Goal: Complete application form

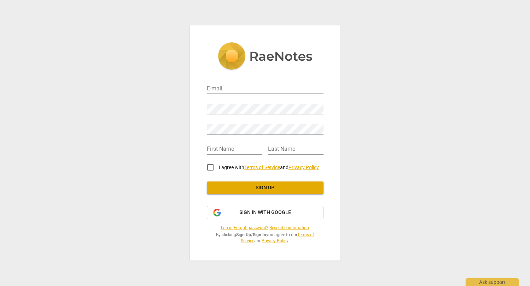
click at [227, 88] on input "email" at bounding box center [265, 89] width 117 height 10
type input "[EMAIL_ADDRESS][DOMAIN_NAME]"
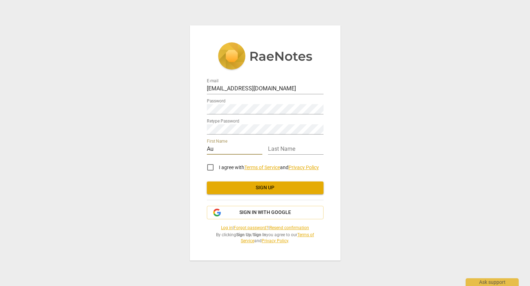
type input "[PERSON_NAME]"
click at [208, 167] on input "I agree with Terms of Service and Privacy Policy" at bounding box center [210, 167] width 17 height 17
checkbox input "true"
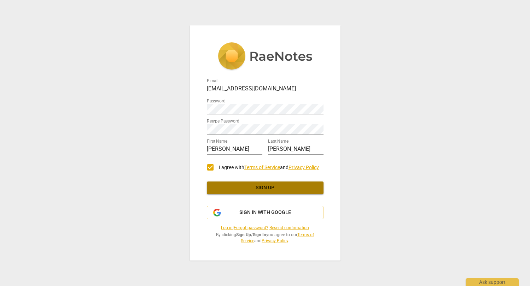
click at [258, 187] on span "Sign up" at bounding box center [264, 187] width 105 height 7
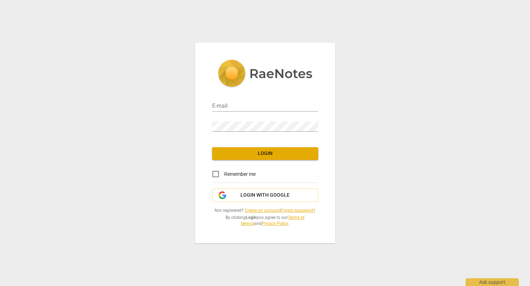
type input "[EMAIL_ADDRESS][DOMAIN_NAME]"
click at [217, 173] on input "Remember me" at bounding box center [215, 174] width 17 height 17
checkbox input "true"
click at [261, 155] on span "Login" at bounding box center [265, 153] width 95 height 7
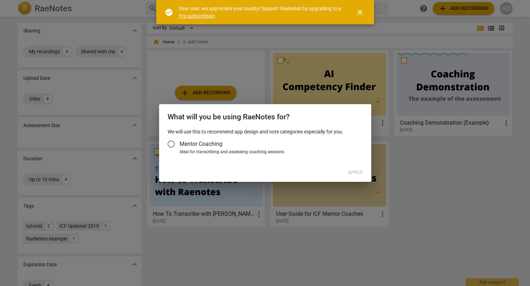
click at [171, 145] on input "Mentor Coaching" at bounding box center [171, 144] width 17 height 17
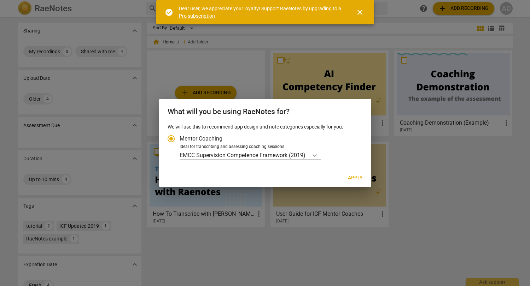
click at [315, 156] on icon "Account type" at bounding box center [314, 155] width 7 height 7
click at [0, 0] on input "Ideal for transcribing and assessing coaching sessions EMCC Supervision Compete…" at bounding box center [0, 0] width 0 height 0
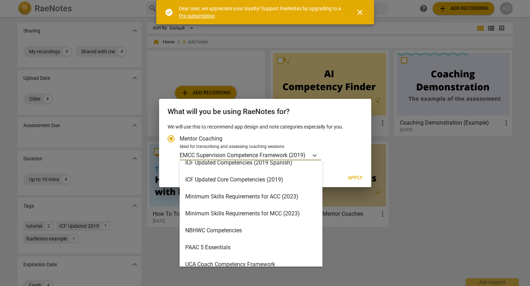
scroll to position [116, 0]
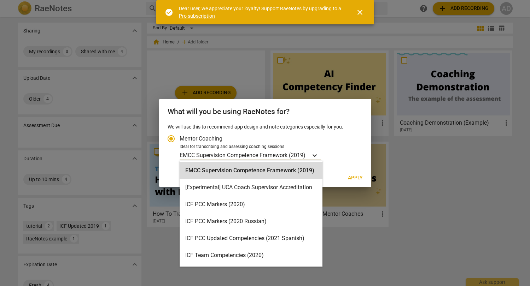
click at [316, 153] on icon "Account type" at bounding box center [314, 155] width 7 height 7
click at [0, 0] on input "Ideal for transcribing and assessing coaching sessions 15 results available. Us…" at bounding box center [0, 0] width 0 height 0
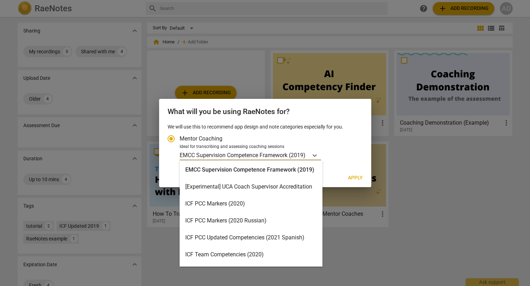
scroll to position [0, 0]
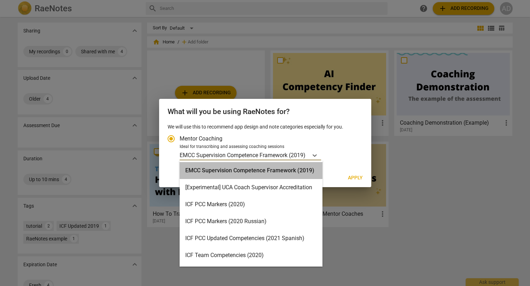
click at [286, 170] on div "EMCC Supervision Competence Framework (2019)" at bounding box center [251, 170] width 143 height 17
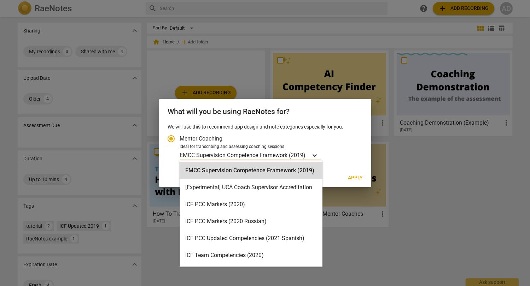
click at [318, 153] on icon "Account type" at bounding box center [314, 155] width 7 height 7
click at [0, 0] on input "Ideal for transcribing and assessing coaching sessions 15 results available. Us…" at bounding box center [0, 0] width 0 height 0
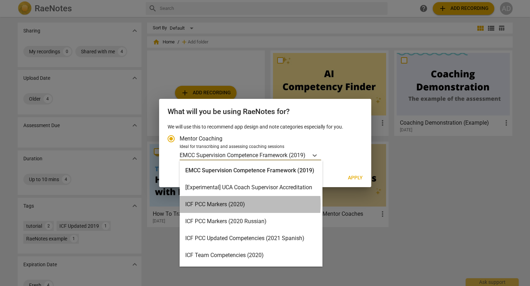
click at [212, 205] on div "ICF PCC Markers (2020)" at bounding box center [251, 204] width 143 height 17
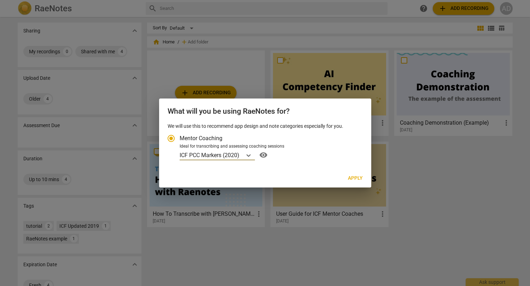
click at [352, 180] on span "Apply" at bounding box center [355, 178] width 15 height 7
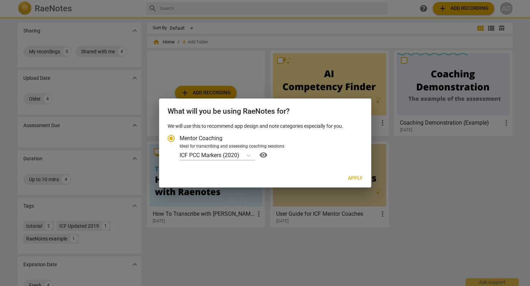
radio input "false"
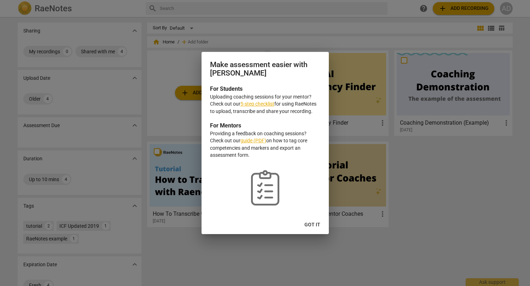
click at [313, 227] on span "Got it" at bounding box center [312, 225] width 16 height 7
